Goal: Book appointment/travel/reservation

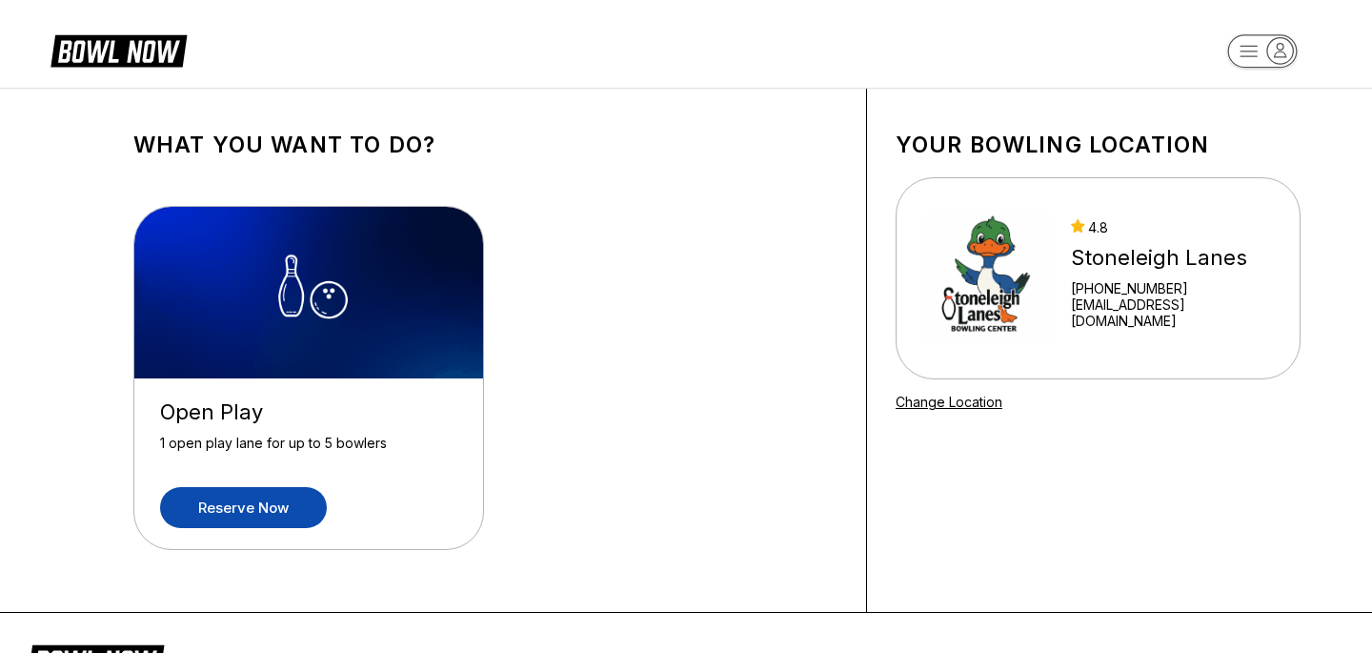
click at [213, 517] on link "Reserve now" at bounding box center [243, 507] width 167 height 41
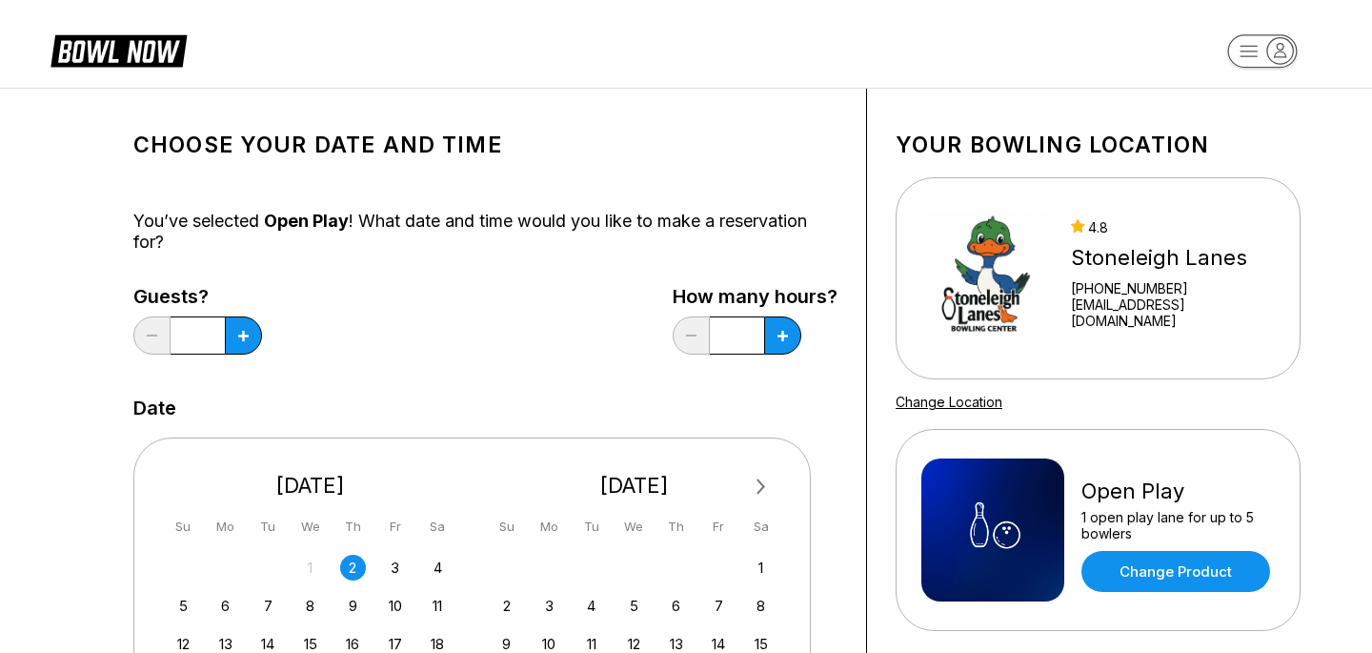
scroll to position [471, 0]
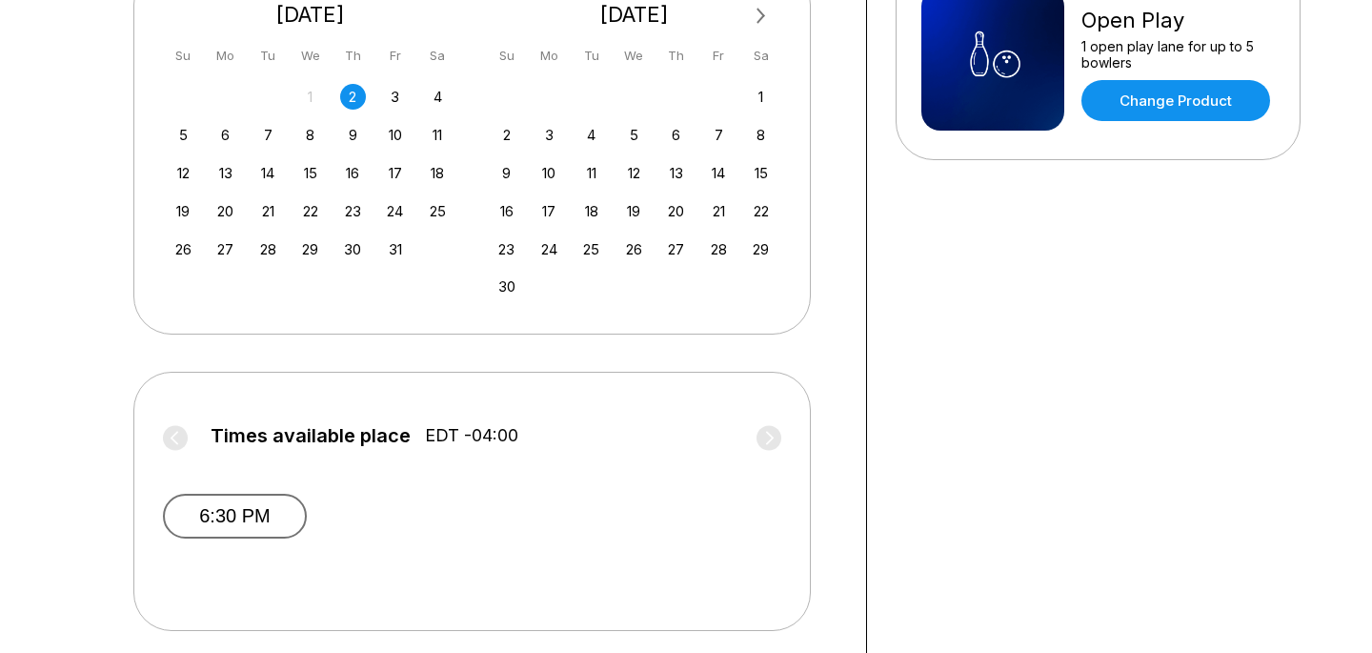
click at [233, 503] on button "6:30 PM" at bounding box center [235, 516] width 144 height 45
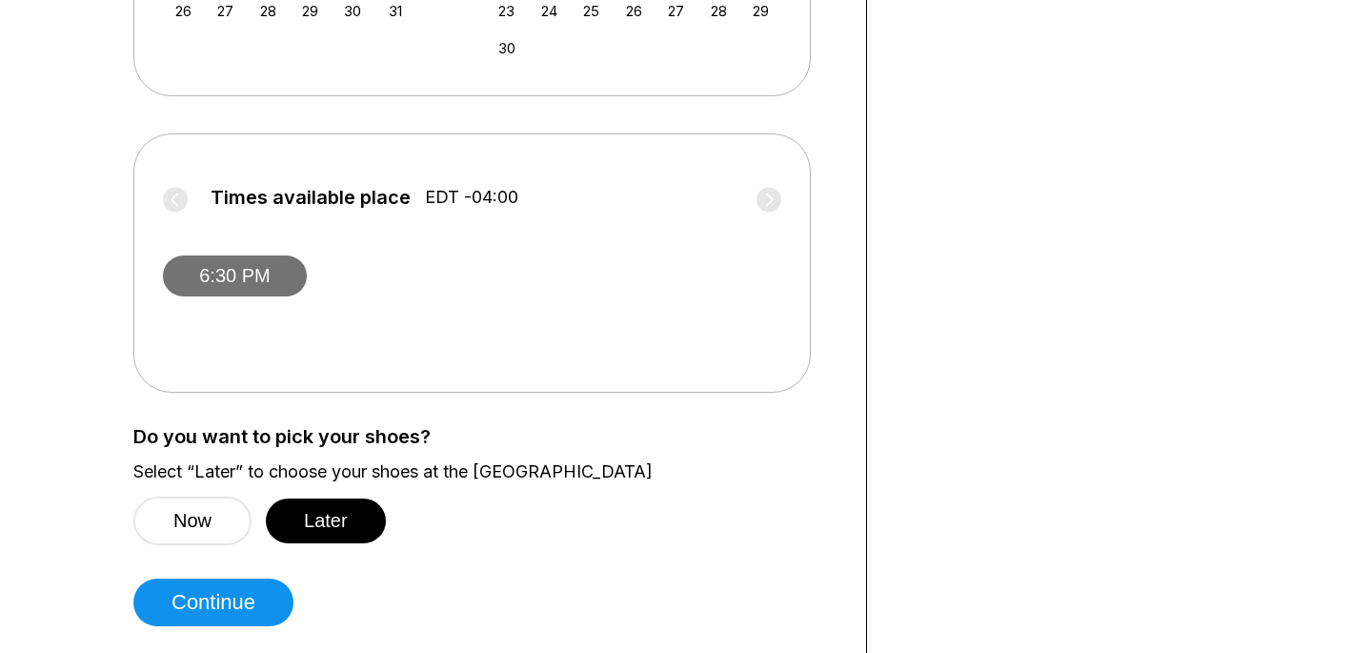
scroll to position [725, 0]
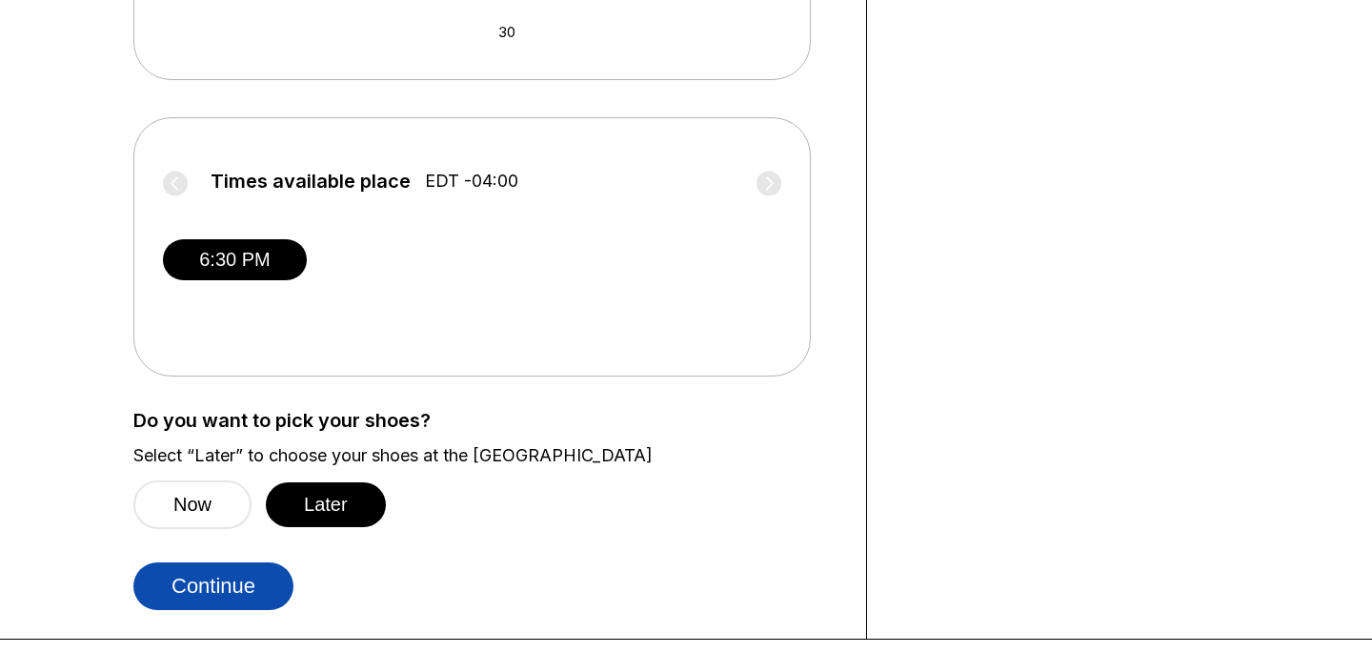
click at [255, 591] on button "Continue" at bounding box center [213, 586] width 160 height 48
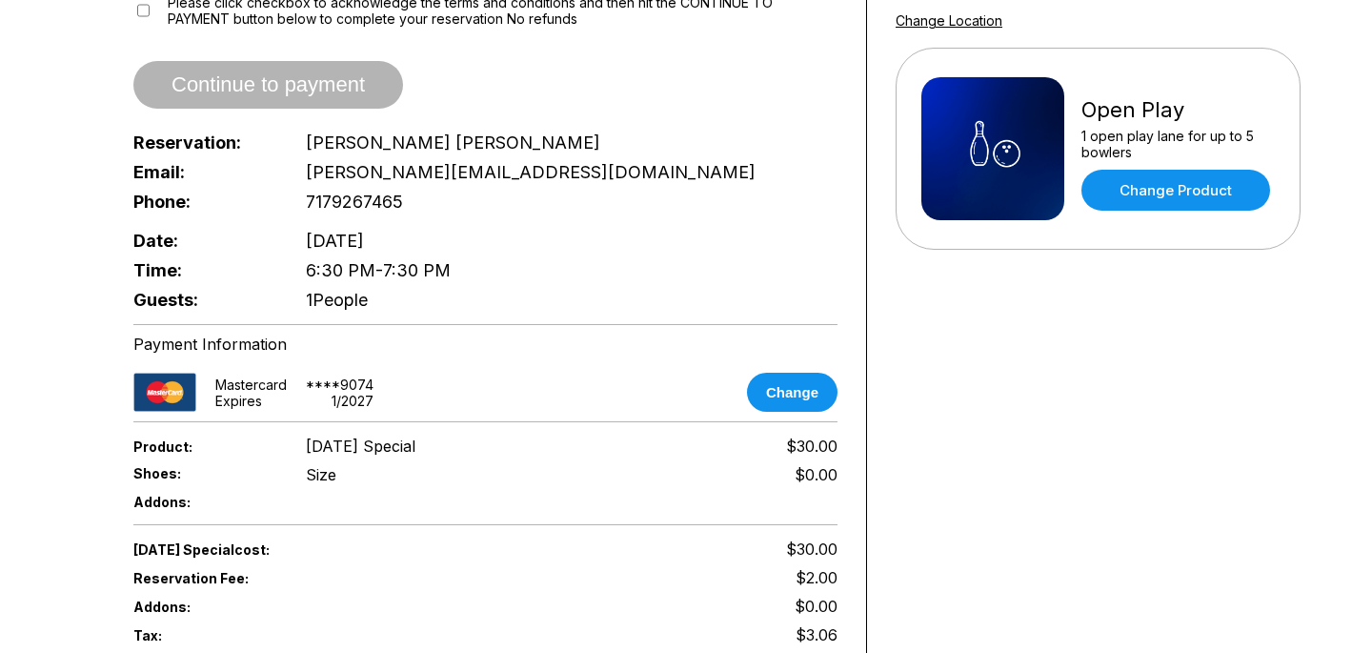
scroll to position [654, 0]
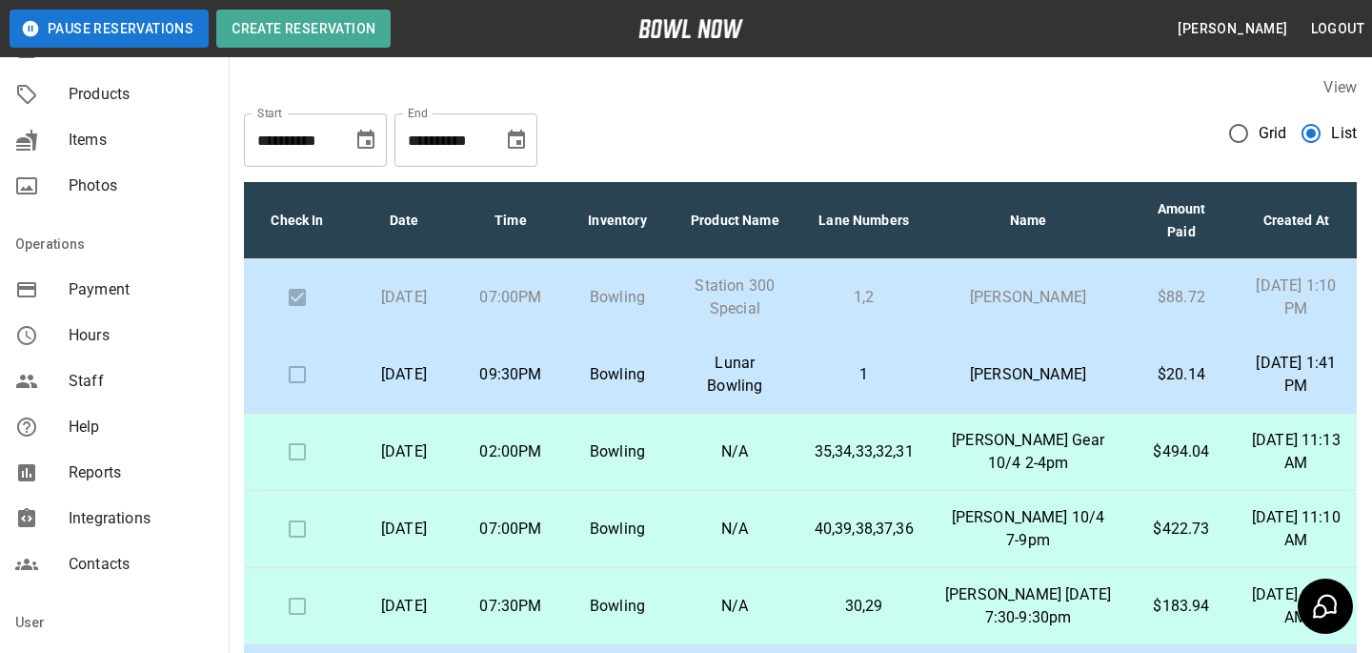
scroll to position [422, 0]
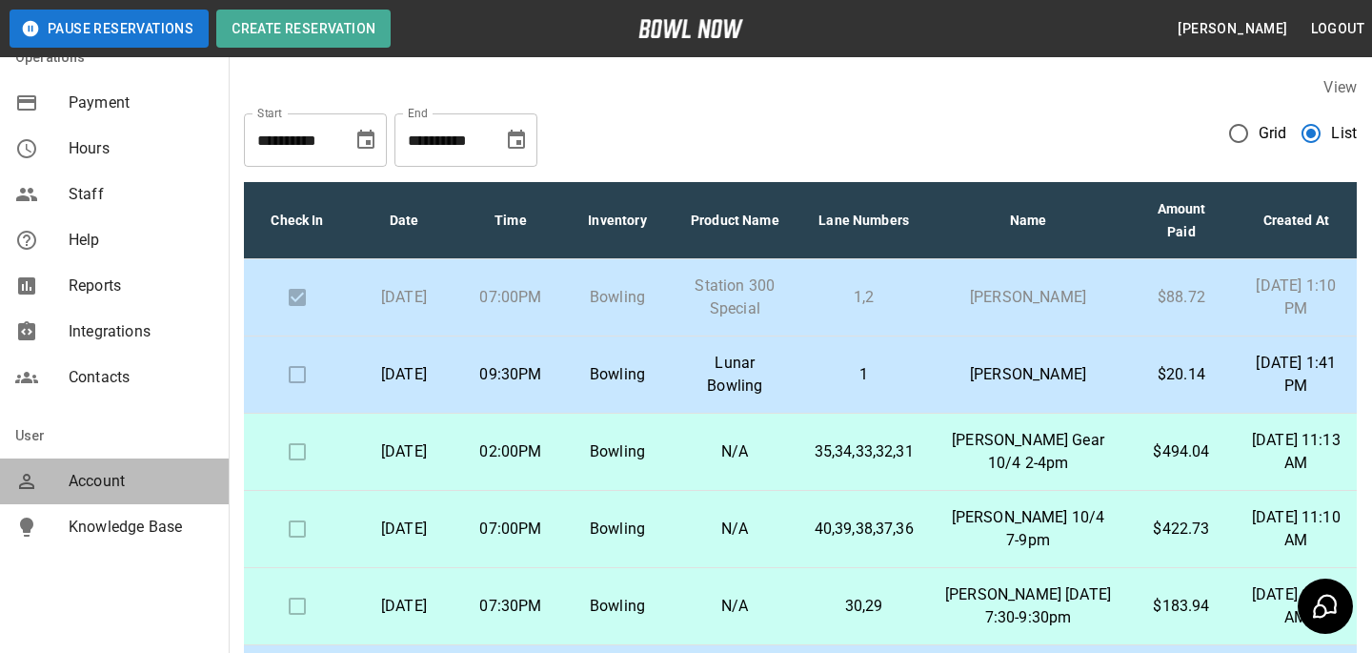
click at [101, 459] on div "Account" at bounding box center [114, 481] width 229 height 46
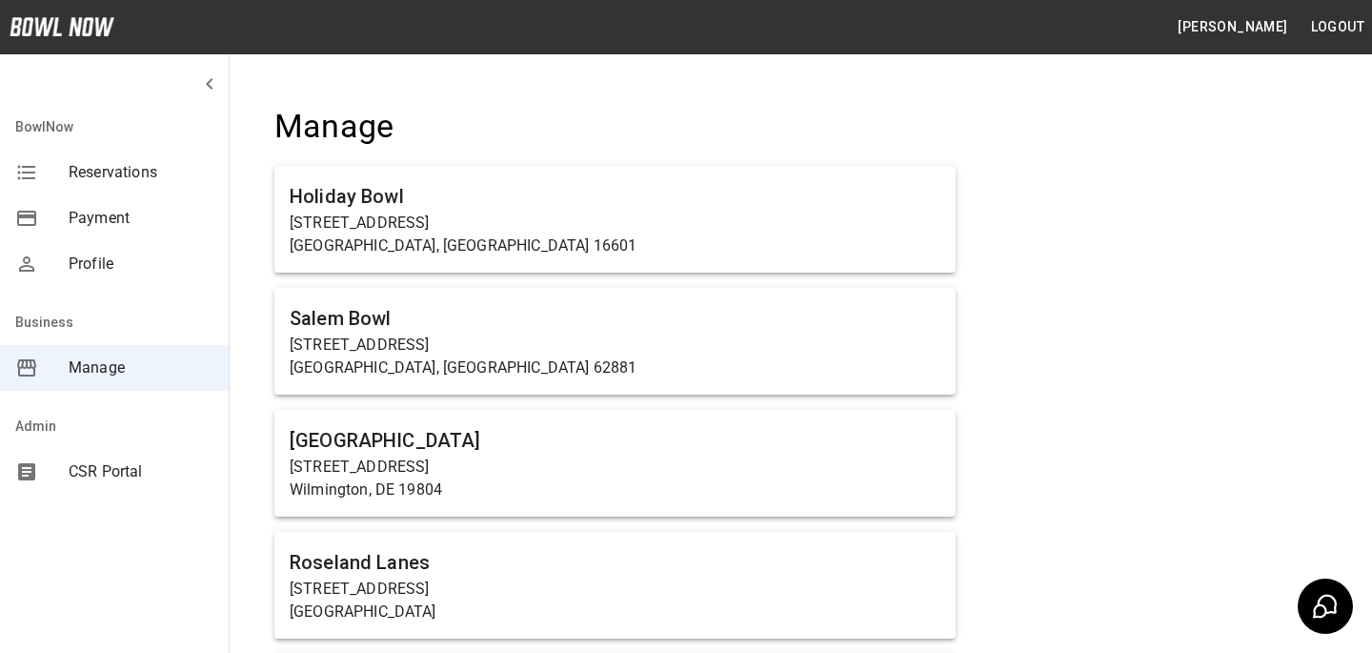
scroll to position [6944, 0]
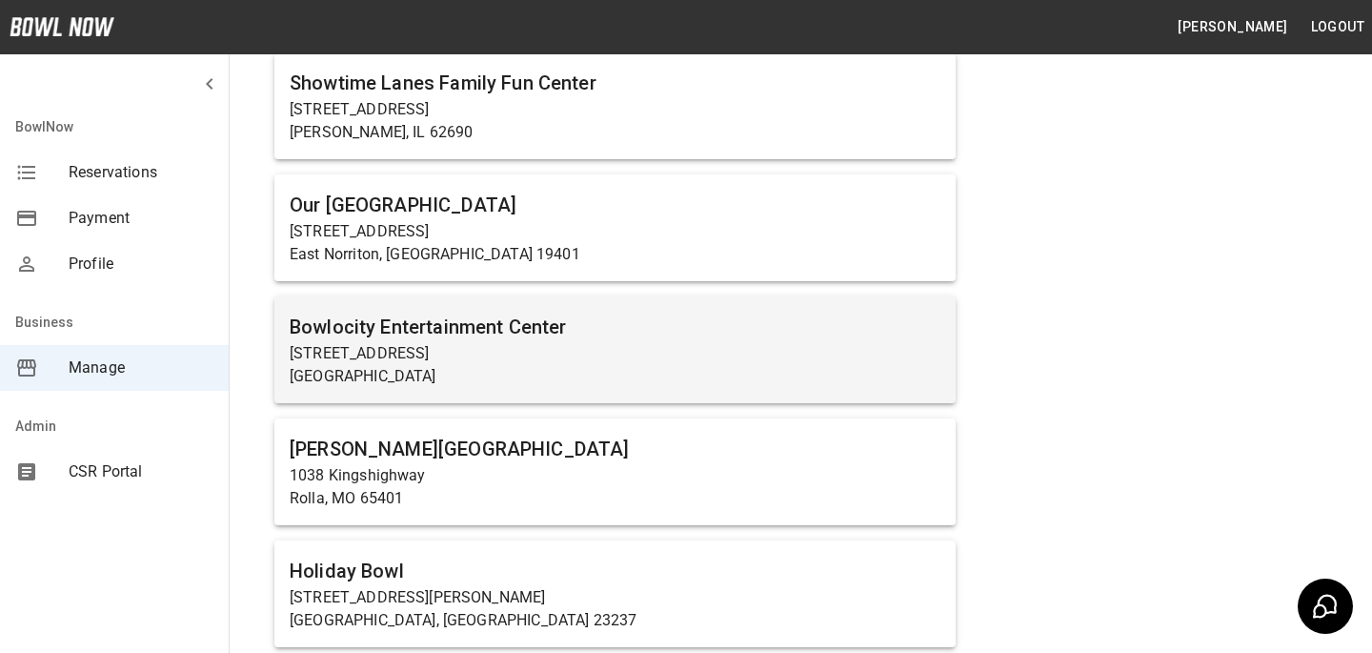
click at [517, 335] on h6 "Bowlocity Entertainment Center" at bounding box center [615, 327] width 651 height 30
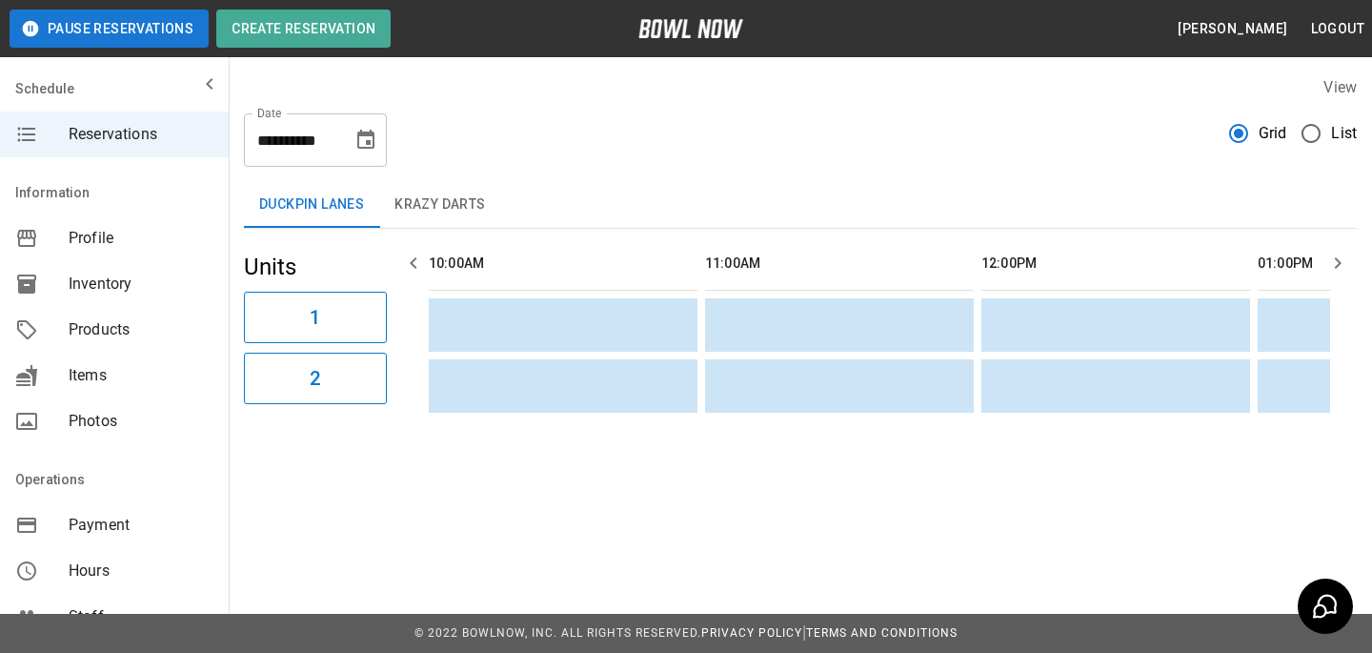
scroll to position [0, 1658]
click at [152, 418] on span "Photos" at bounding box center [141, 421] width 145 height 23
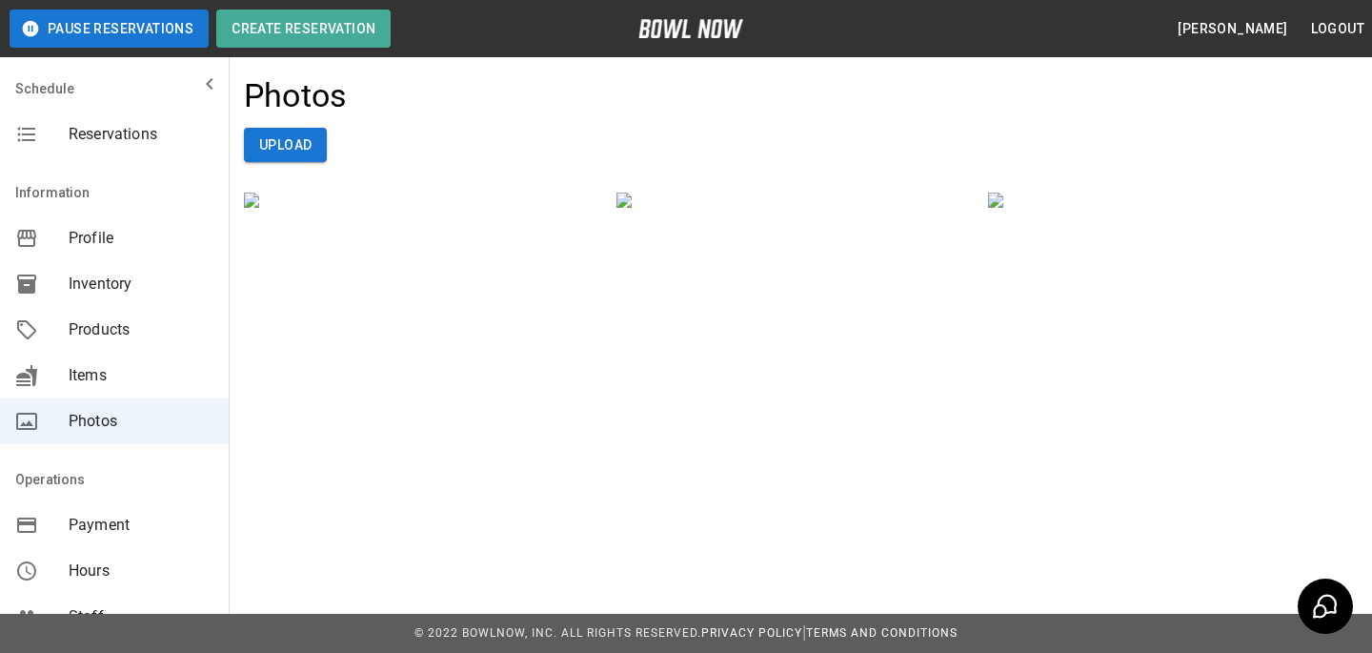
drag, startPoint x: 812, startPoint y: 295, endPoint x: 1100, endPoint y: 29, distance: 392.5
